Goal: Information Seeking & Learning: Check status

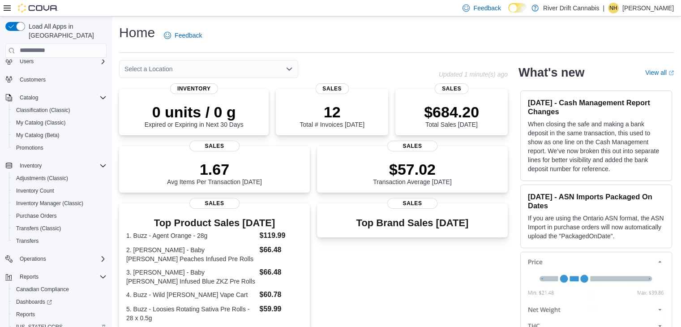
scroll to position [51, 0]
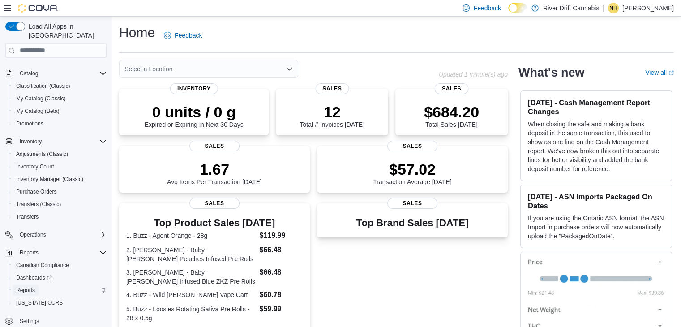
click at [34, 286] on span "Reports" at bounding box center [25, 289] width 19 height 7
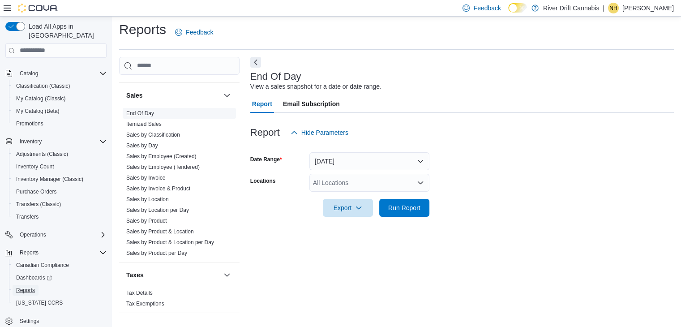
scroll to position [549, 0]
drag, startPoint x: 162, startPoint y: 219, endPoint x: 174, endPoint y: 219, distance: 12.1
click at [161, 219] on link "Sales by Product" at bounding box center [146, 220] width 41 height 6
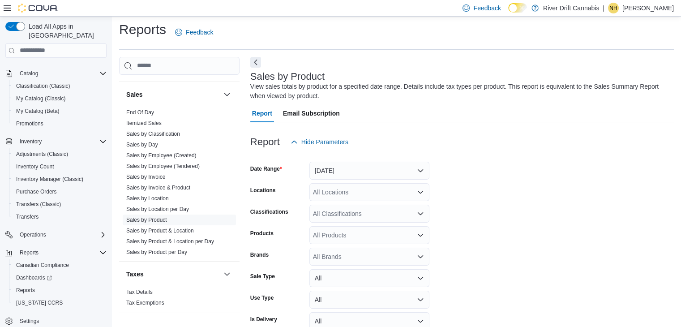
scroll to position [30, 0]
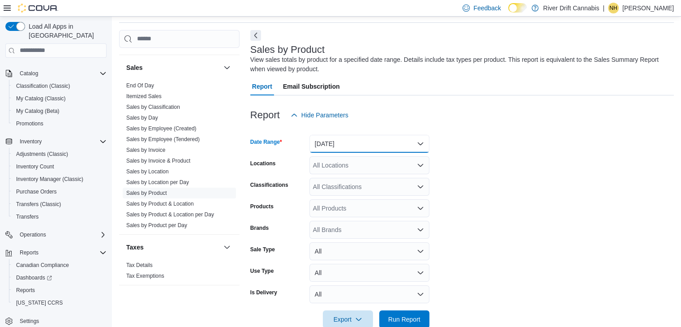
click at [381, 145] on button "Yesterday" at bounding box center [369, 144] width 120 height 18
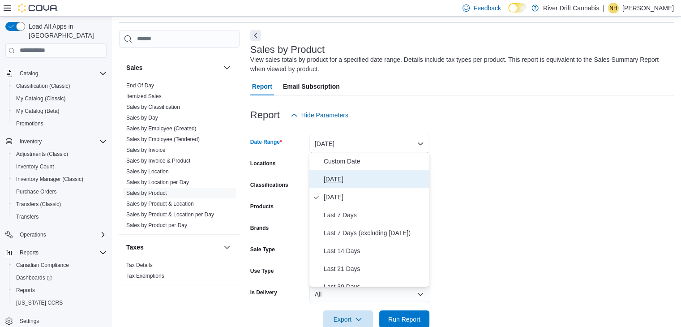
click at [334, 178] on span "Today" at bounding box center [375, 179] width 102 height 11
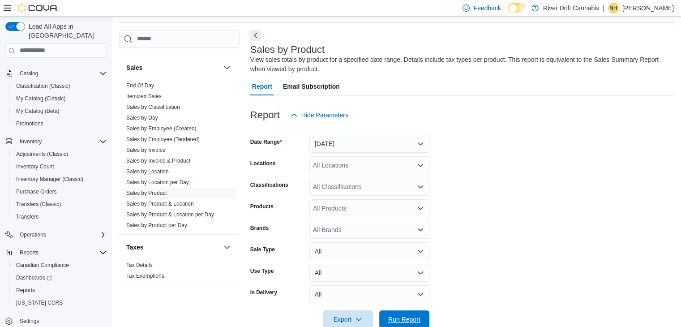
drag, startPoint x: 395, startPoint y: 313, endPoint x: 546, endPoint y: 237, distance: 169.3
click at [395, 311] on span "Run Report" at bounding box center [403, 319] width 39 height 18
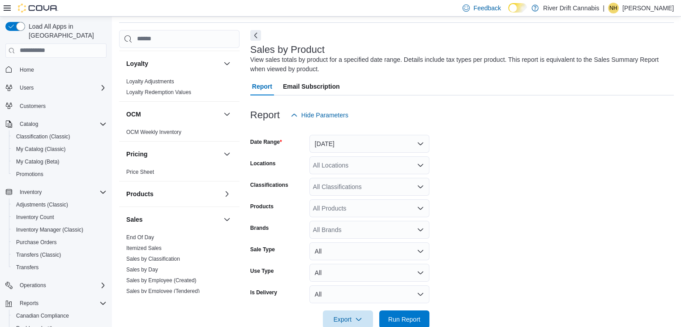
scroll to position [448, 0]
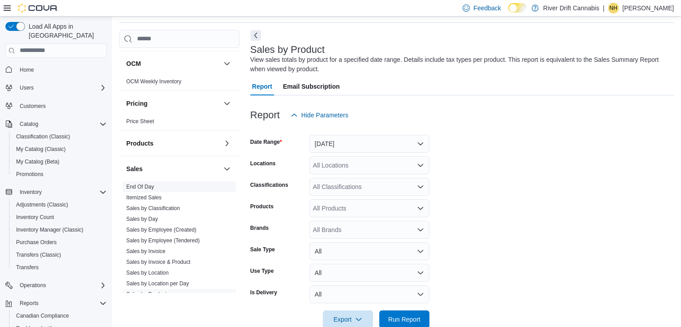
click at [152, 185] on link "End Of Day" at bounding box center [140, 186] width 28 height 6
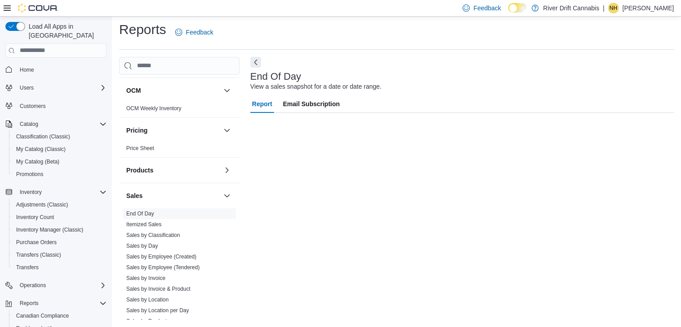
scroll to position [3, 0]
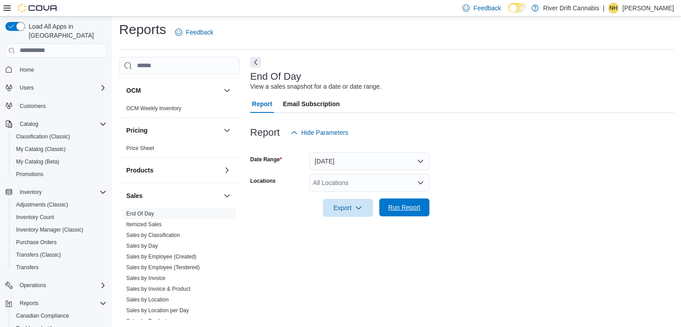
click at [390, 206] on span "Run Report" at bounding box center [404, 207] width 32 height 9
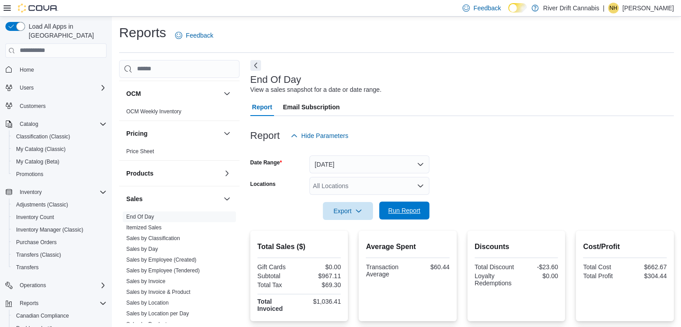
click at [413, 209] on span "Run Report" at bounding box center [404, 210] width 32 height 9
